Goal: Information Seeking & Learning: Understand process/instructions

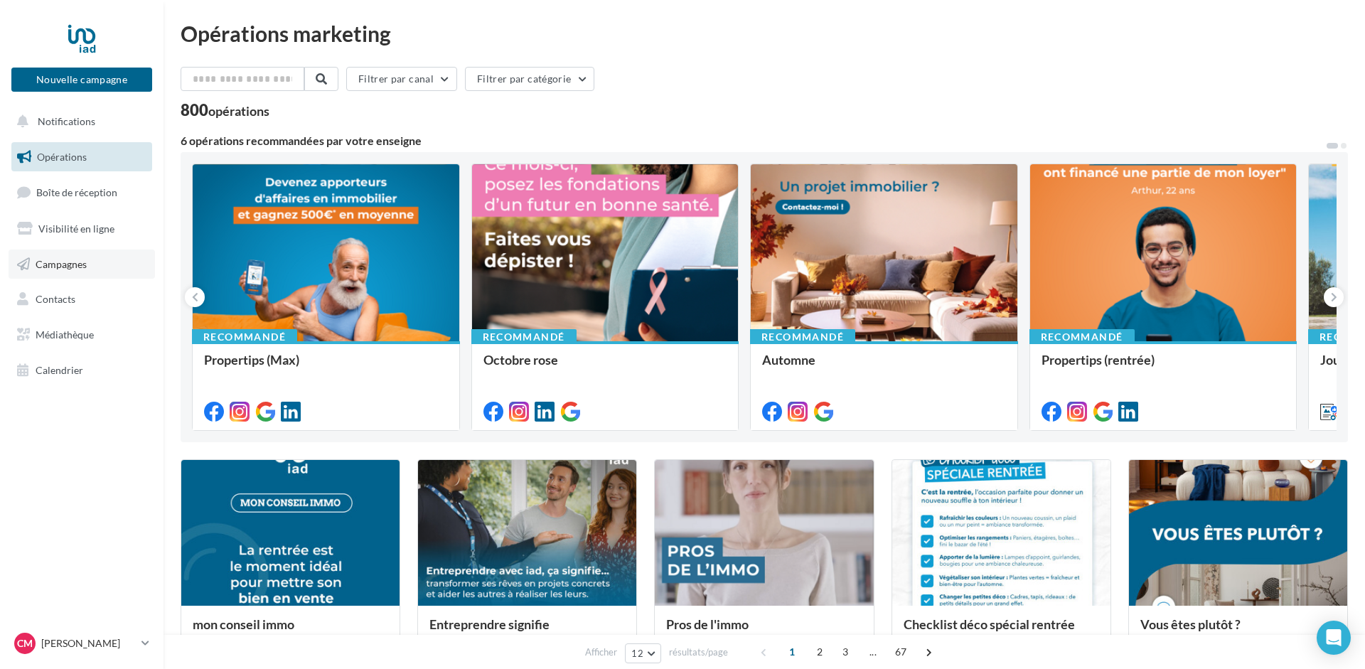
click at [75, 267] on span "Campagnes" at bounding box center [61, 263] width 51 height 12
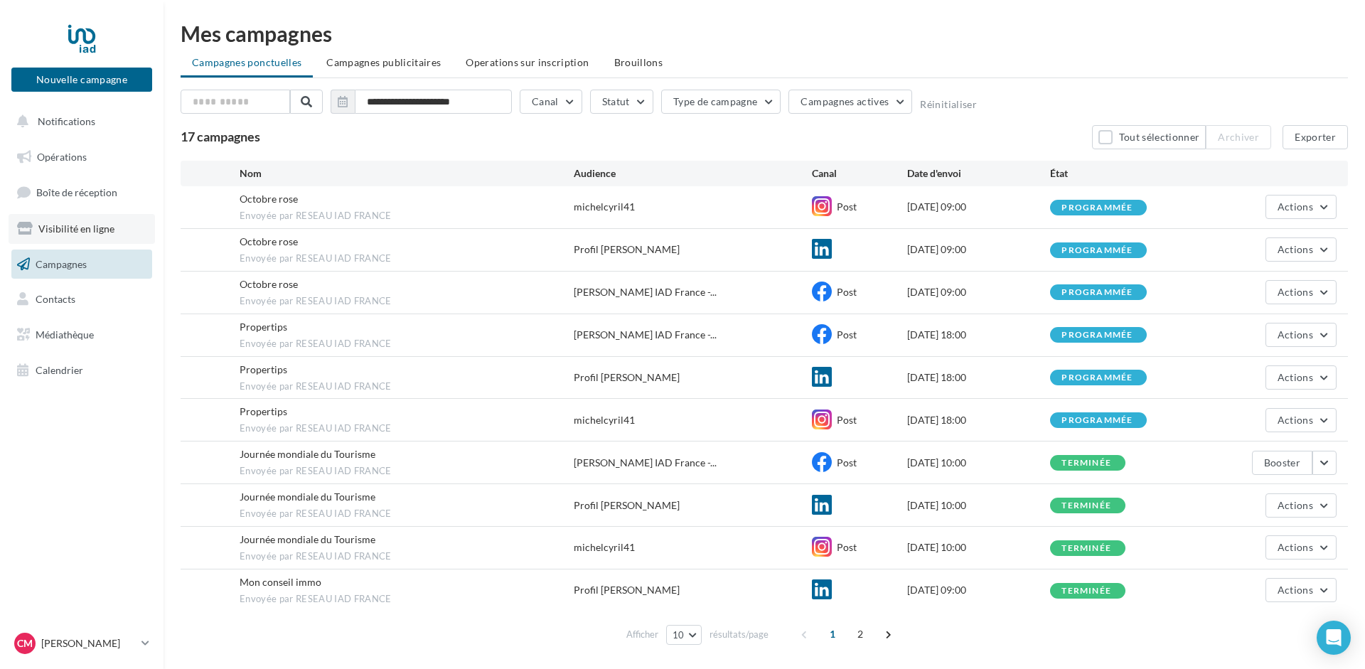
click at [85, 227] on span "Visibilité en ligne" at bounding box center [76, 229] width 76 height 12
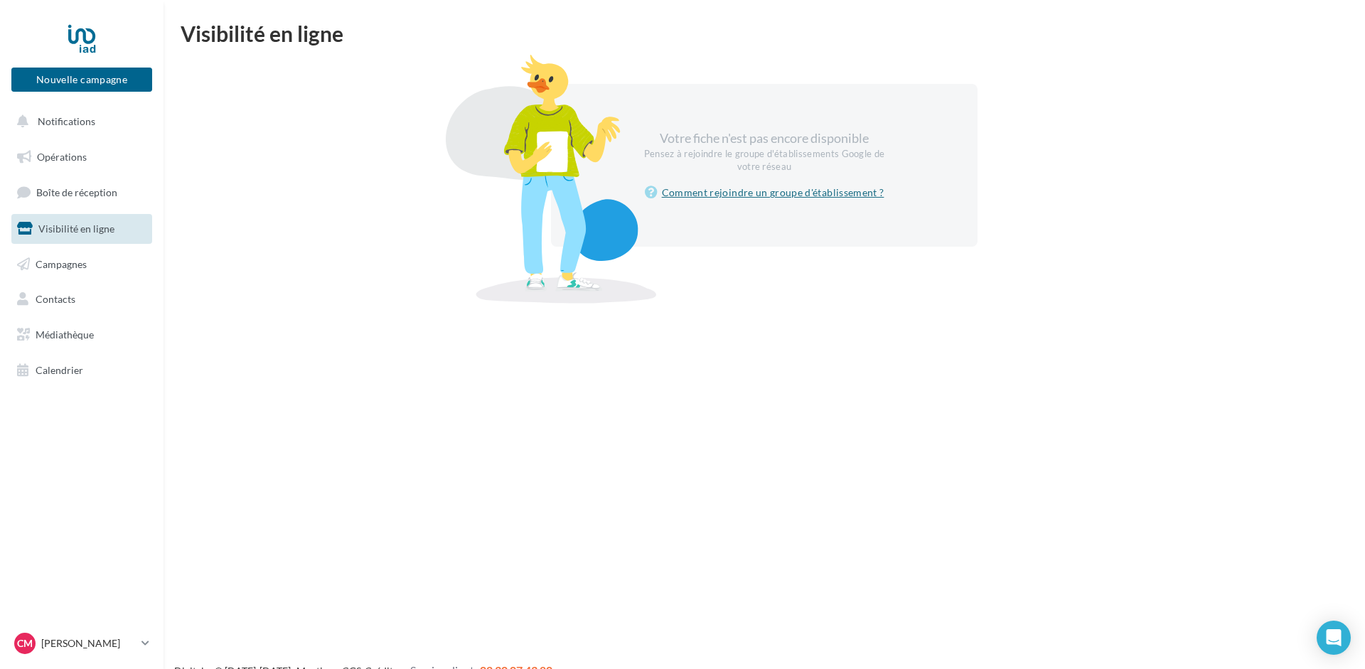
click at [762, 196] on link "Comment rejoindre un groupe d'établissement ?" at bounding box center [765, 192] width 240 height 17
